Goal: Task Accomplishment & Management: Use online tool/utility

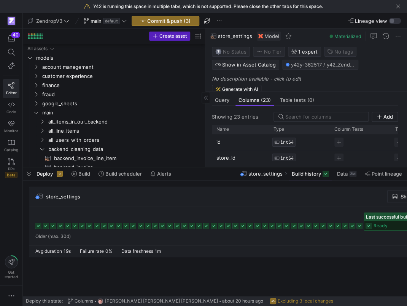
scroll to position [53, 0]
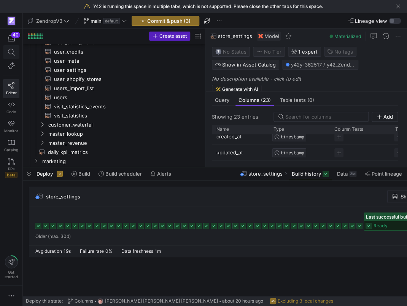
click at [13, 53] on icon at bounding box center [11, 52] width 7 height 7
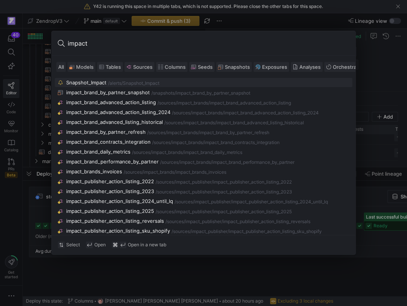
type input "impact"
click at [74, 66] on icon at bounding box center [72, 67] width 4 height 4
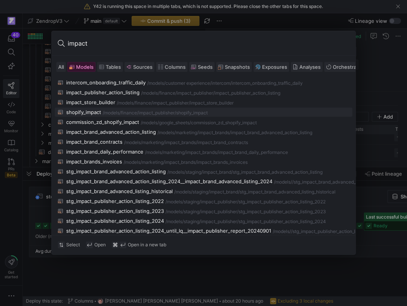
click at [95, 111] on div "shopify_impact" at bounding box center [83, 112] width 35 height 6
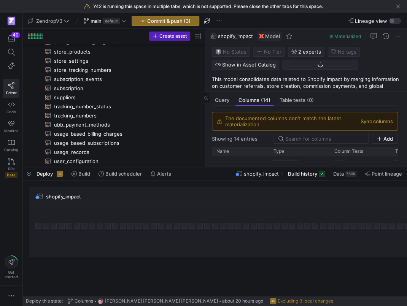
scroll to position [82, 0]
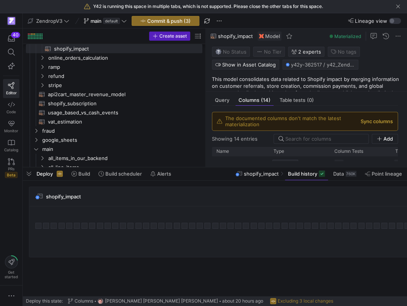
click at [390, 122] on button "Sync columns" at bounding box center [377, 121] width 32 height 6
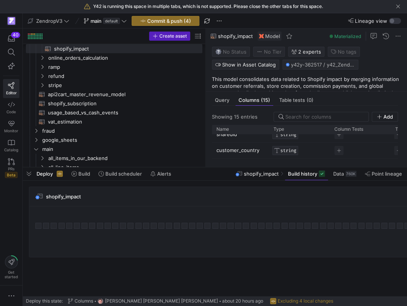
scroll to position [8, 0]
click at [30, 174] on span "button" at bounding box center [29, 173] width 12 height 13
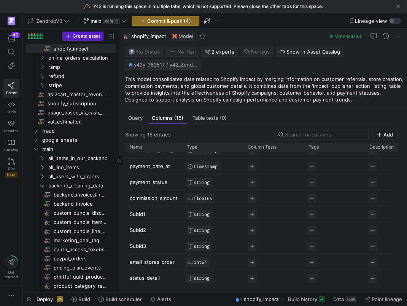
scroll to position [105, 0]
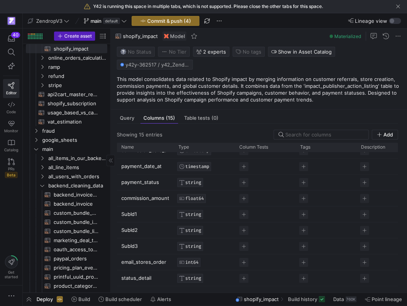
drag, startPoint x: 205, startPoint y: 80, endPoint x: 75, endPoint y: 88, distance: 130.0
click at [75, 88] on as-split "Create asset Drag here to set row groups Drag here to set column labels Group 1…" at bounding box center [215, 161] width 384 height 264
click at [109, 161] on icon at bounding box center [110, 160] width 5 height 5
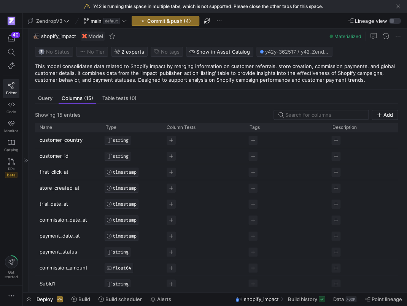
scroll to position [0, 0]
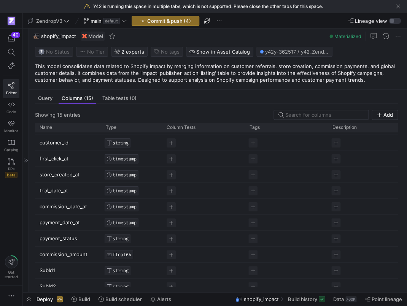
click at [51, 225] on p "payment_date_at" at bounding box center [68, 222] width 57 height 15
